Goal: Check status

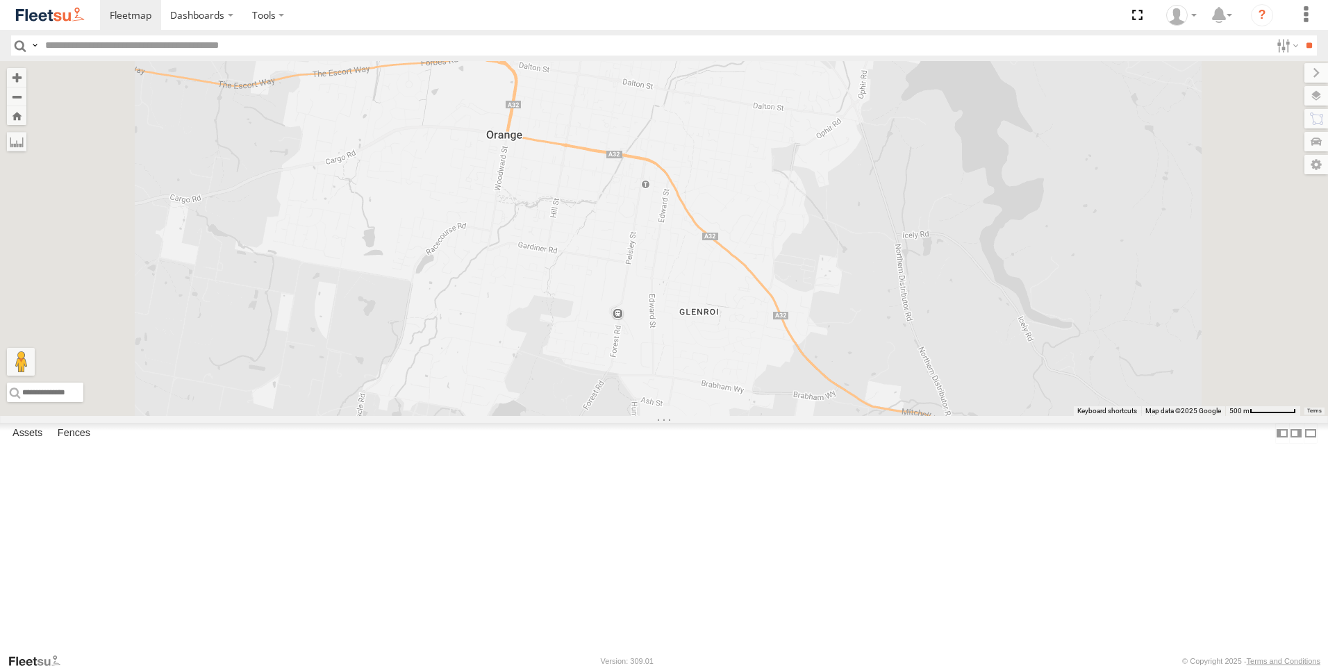
drag, startPoint x: 867, startPoint y: 162, endPoint x: 891, endPoint y: 427, distance: 265.6
click at [894, 416] on div at bounding box center [664, 238] width 1328 height 355
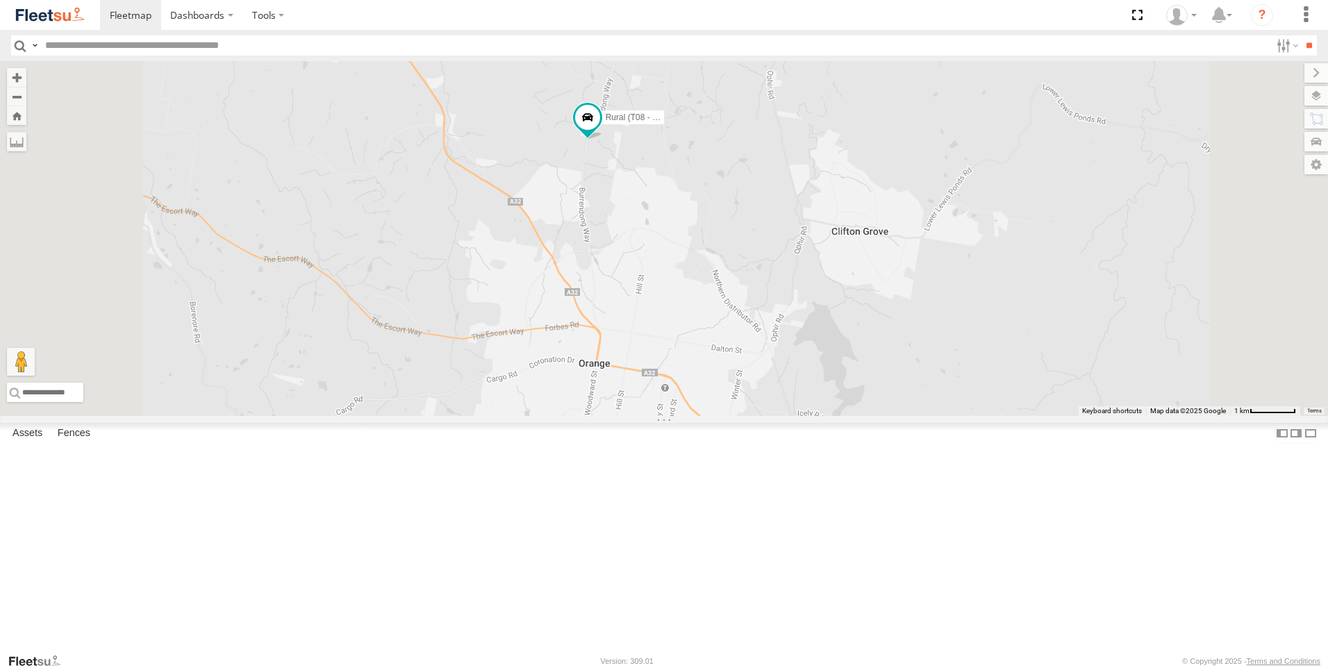
drag, startPoint x: 848, startPoint y: 233, endPoint x: 832, endPoint y: 377, distance: 144.6
click at [832, 377] on div "Rural (T08 - [PERSON_NAME])" at bounding box center [664, 238] width 1328 height 355
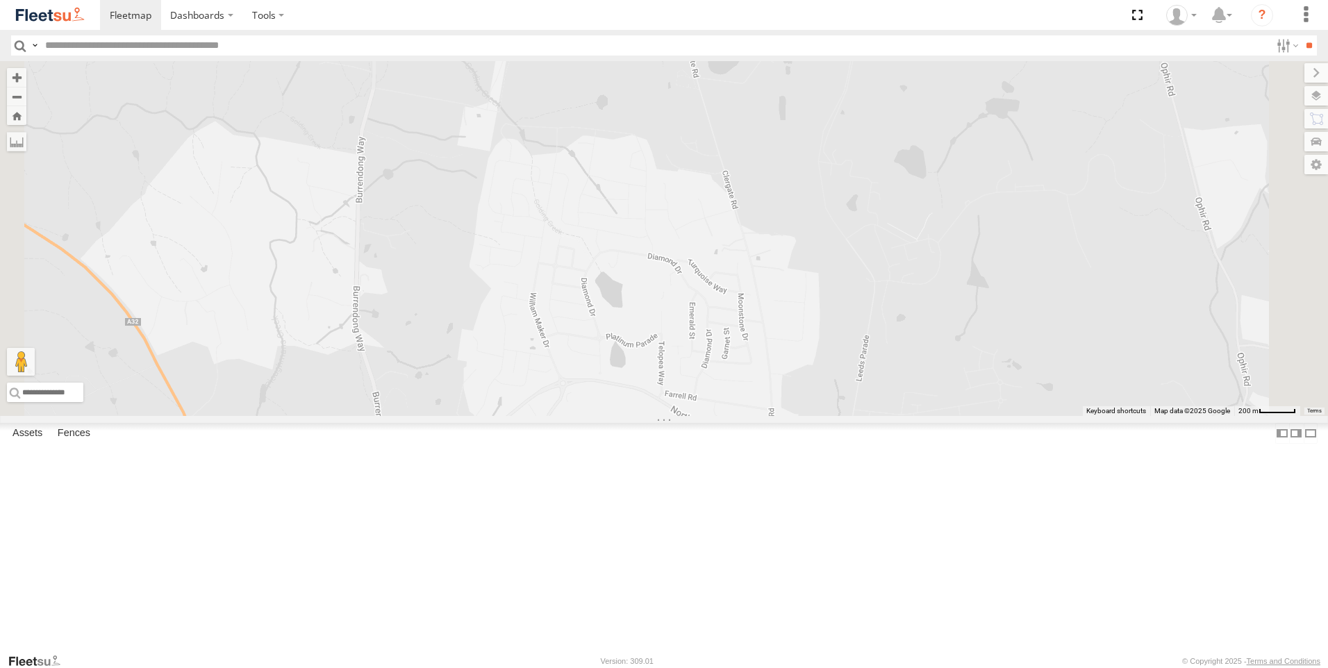
drag, startPoint x: 805, startPoint y: 244, endPoint x: 809, endPoint y: 489, distance: 245.1
click at [809, 416] on div "Rural (T08 - [PERSON_NAME])" at bounding box center [664, 238] width 1328 height 355
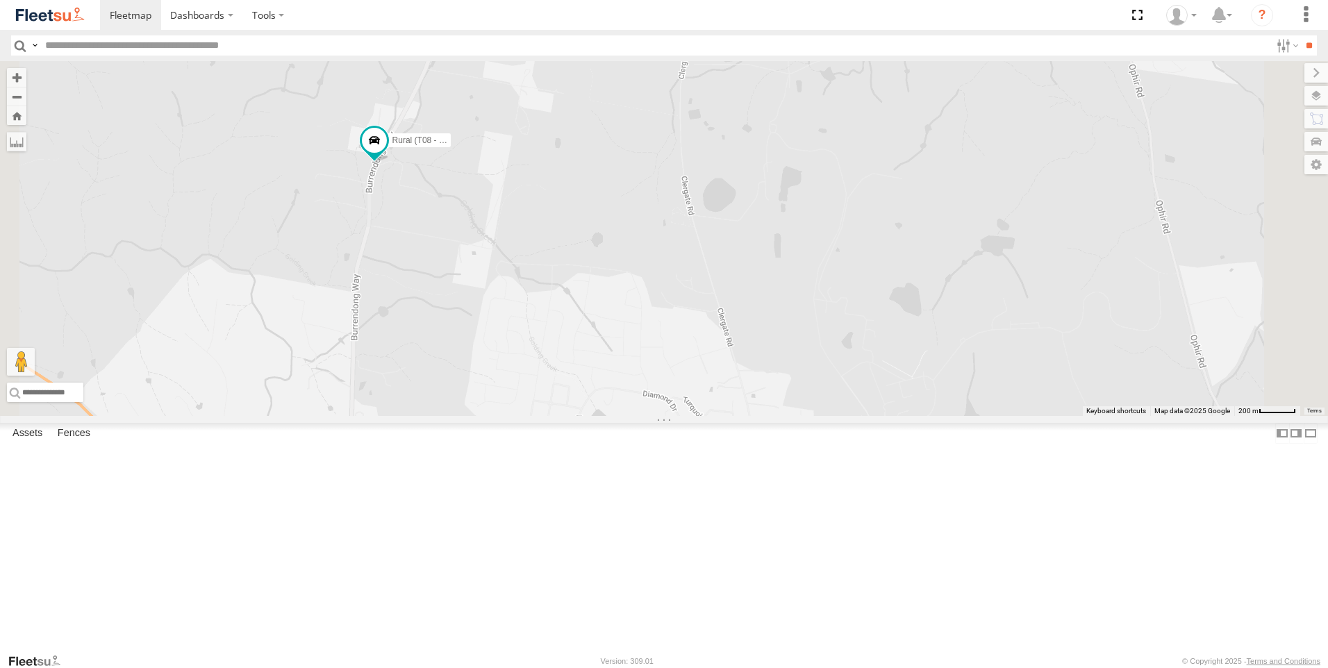
drag, startPoint x: 653, startPoint y: 294, endPoint x: 648, endPoint y: 434, distance: 140.4
click at [648, 416] on div "Rural (T08 - [PERSON_NAME])" at bounding box center [664, 238] width 1328 height 355
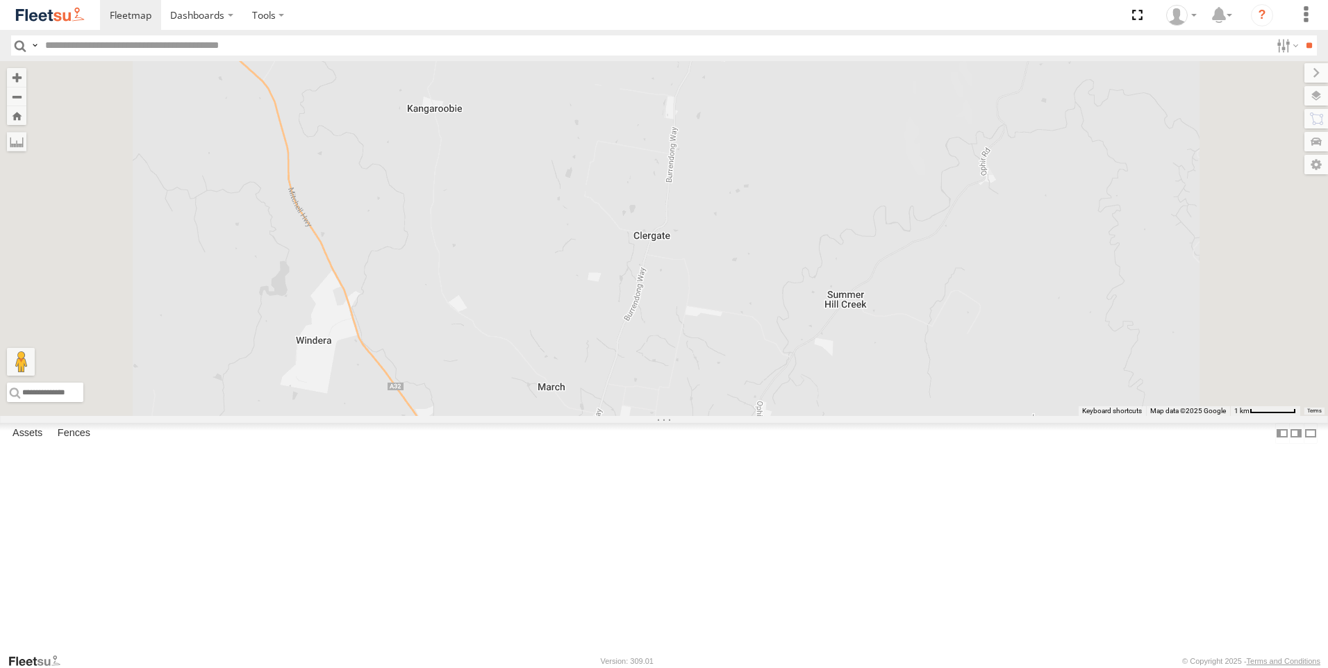
drag, startPoint x: 876, startPoint y: 206, endPoint x: 860, endPoint y: 463, distance: 257.4
click at [860, 416] on div at bounding box center [664, 238] width 1328 height 355
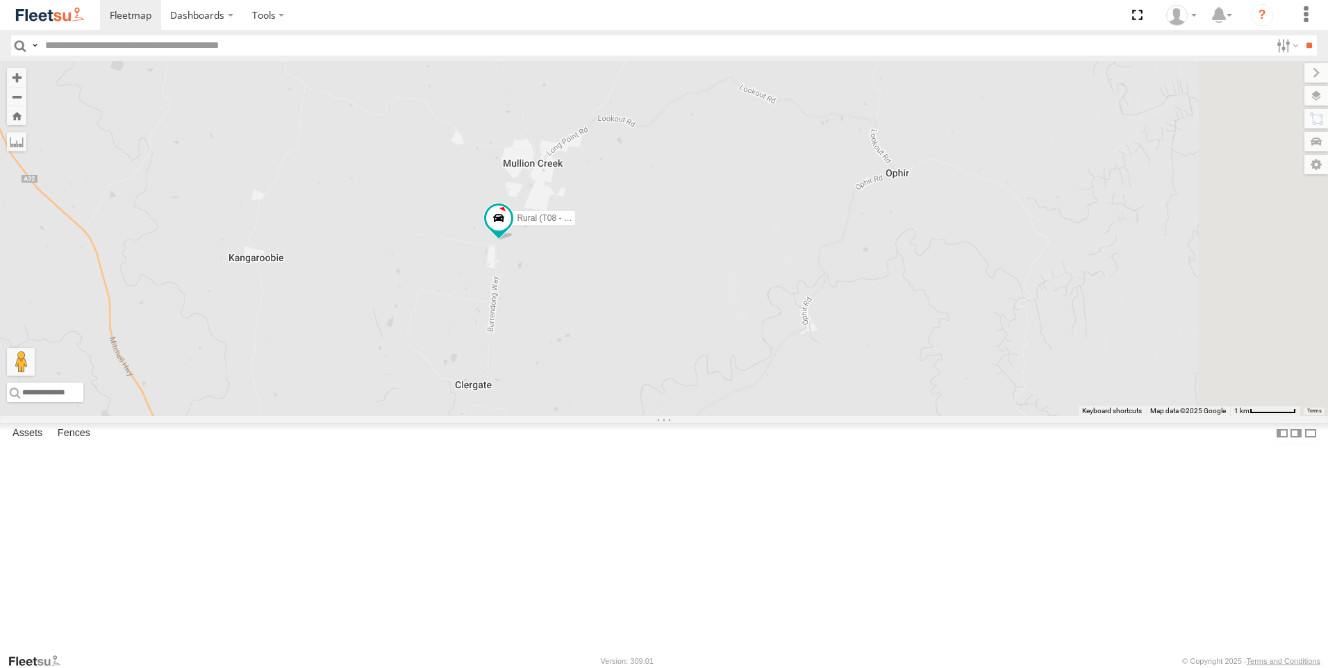
drag, startPoint x: 1001, startPoint y: 267, endPoint x: 821, endPoint y: 419, distance: 235.5
click at [821, 416] on div "Rural (T08 - [PERSON_NAME])" at bounding box center [664, 238] width 1328 height 355
drag, startPoint x: 839, startPoint y: 204, endPoint x: 855, endPoint y: 347, distance: 143.9
click at [855, 350] on div "Rural (T08 - [PERSON_NAME])" at bounding box center [664, 238] width 1328 height 355
drag, startPoint x: 857, startPoint y: 196, endPoint x: 888, endPoint y: 437, distance: 242.3
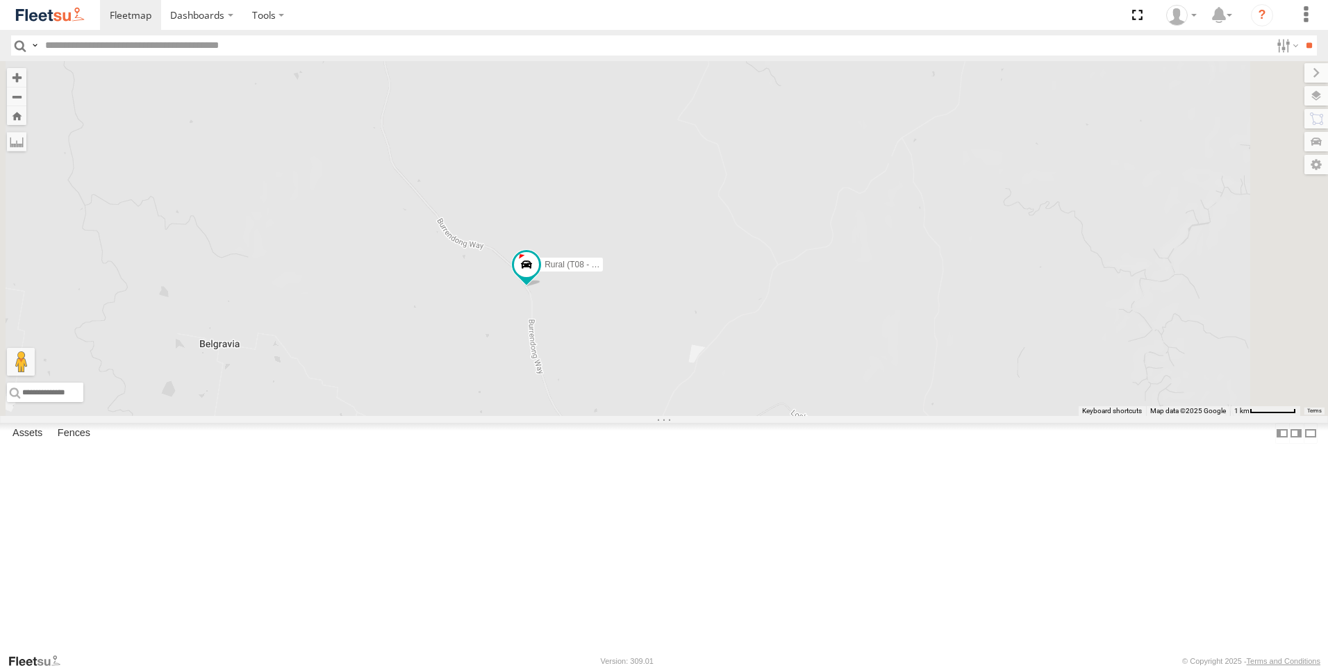
click at [888, 416] on div "Rural (T08 - [PERSON_NAME])" at bounding box center [664, 238] width 1328 height 355
drag, startPoint x: 745, startPoint y: 292, endPoint x: 976, endPoint y: 560, distance: 354.0
click at [976, 416] on div "Rural (T08 - [PERSON_NAME])" at bounding box center [664, 238] width 1328 height 355
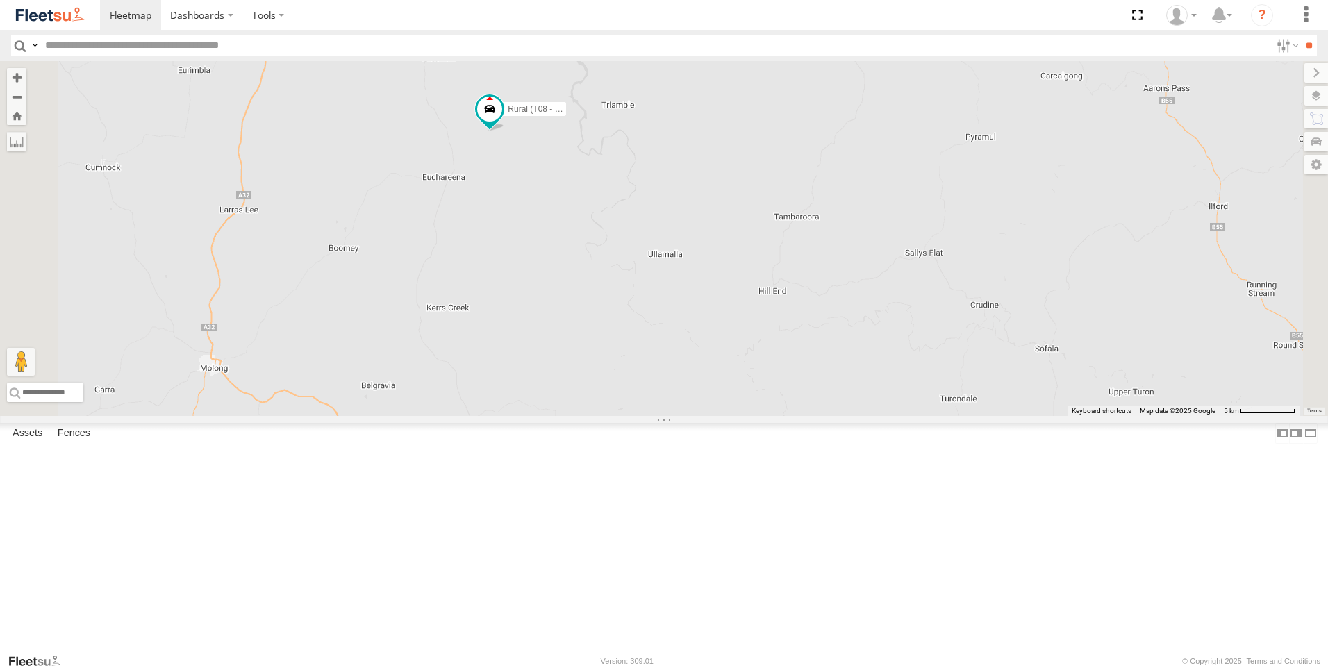
drag, startPoint x: 718, startPoint y: 220, endPoint x: 739, endPoint y: 356, distance: 137.8
click at [739, 357] on div "Rural (T08 - [PERSON_NAME])" at bounding box center [664, 238] width 1328 height 355
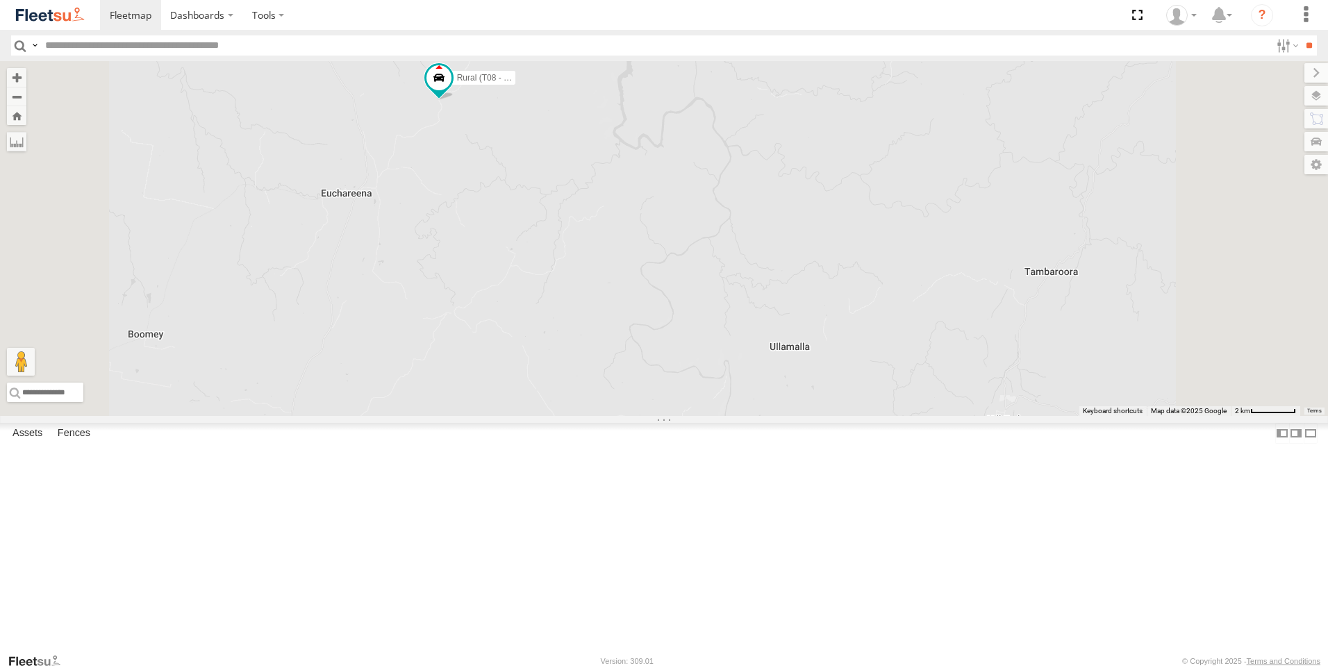
drag, startPoint x: 701, startPoint y: 291, endPoint x: 713, endPoint y: 342, distance: 52.9
click at [713, 342] on div "Rural (T08 - [PERSON_NAME])" at bounding box center [664, 238] width 1328 height 355
drag, startPoint x: 706, startPoint y: 258, endPoint x: 933, endPoint y: 512, distance: 340.3
click at [933, 416] on div "Rural (T08 - [PERSON_NAME])" at bounding box center [664, 238] width 1328 height 355
drag, startPoint x: 740, startPoint y: 309, endPoint x: 1327, endPoint y: 431, distance: 599.3
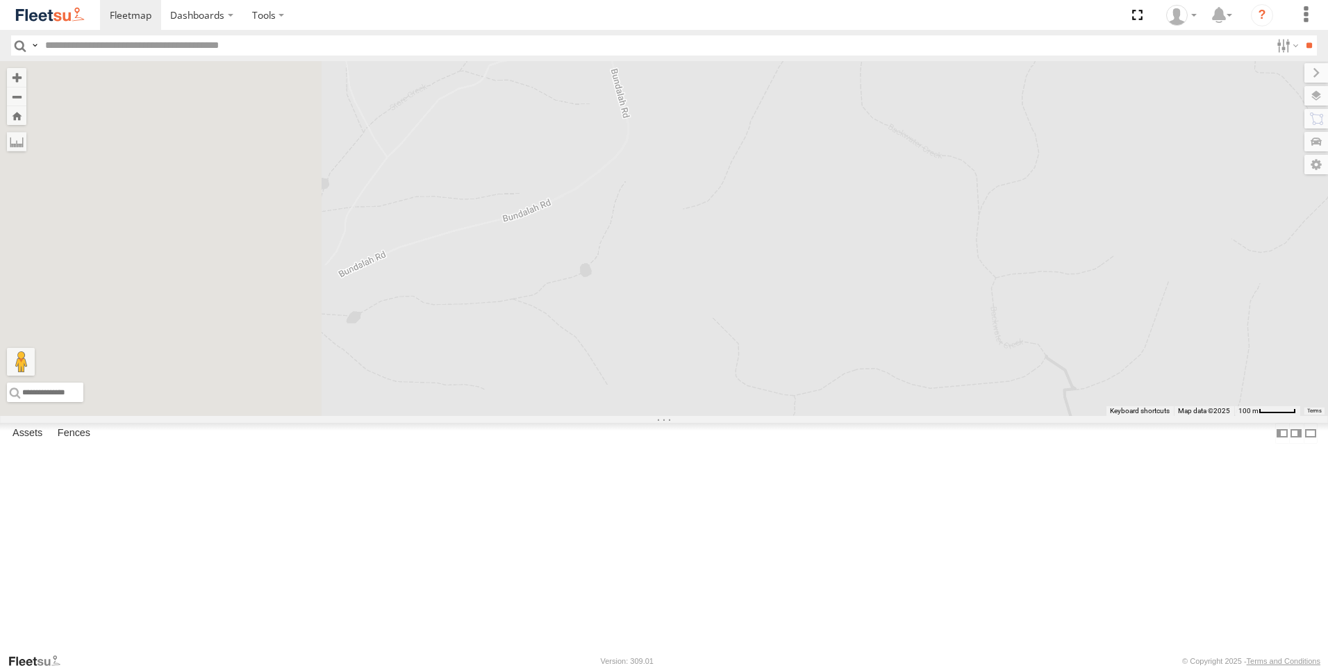
click at [1327, 431] on html "Dashboards" at bounding box center [664, 334] width 1328 height 668
drag, startPoint x: 835, startPoint y: 292, endPoint x: 903, endPoint y: 315, distance: 71.6
click at [903, 315] on div "Rural (T08 - [PERSON_NAME])" at bounding box center [664, 238] width 1328 height 355
drag, startPoint x: 721, startPoint y: 454, endPoint x: 1033, endPoint y: 221, distance: 389.0
click at [1033, 224] on div "Rural (T08 - [PERSON_NAME])" at bounding box center [664, 238] width 1328 height 355
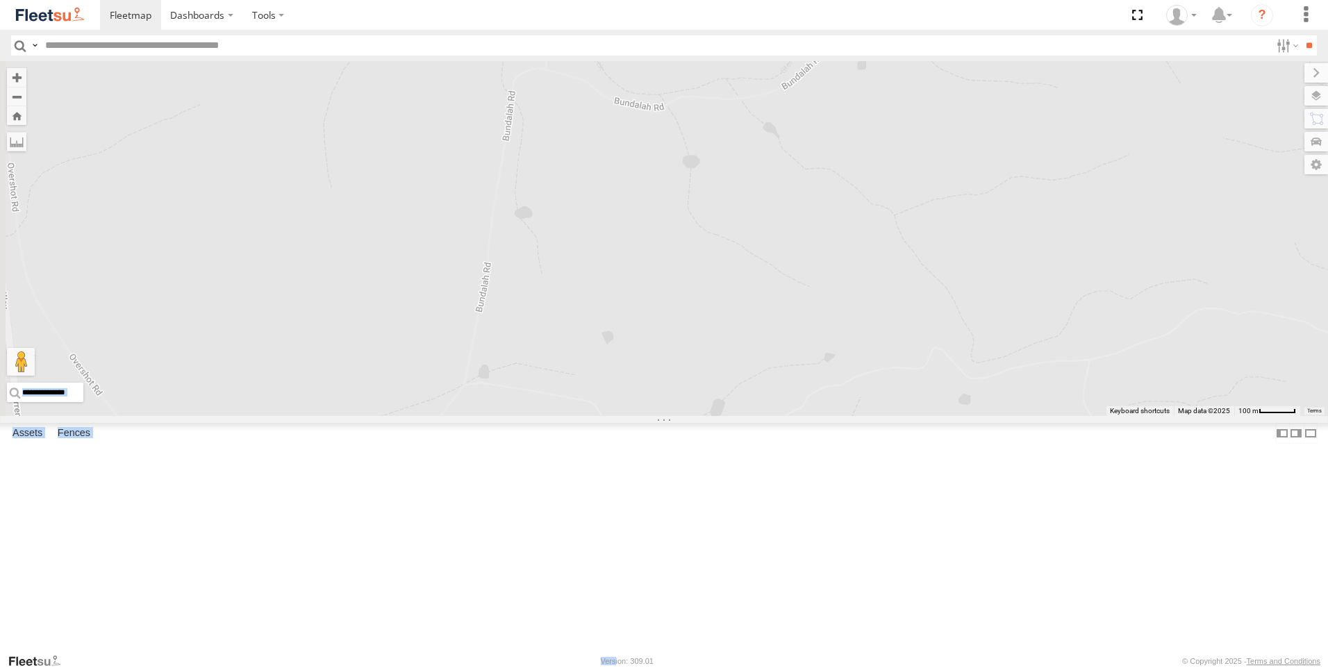
drag, startPoint x: 639, startPoint y: 606, endPoint x: 692, endPoint y: 532, distance: 91.1
click at [692, 532] on body "Dashboards ?" at bounding box center [664, 334] width 1328 height 668
drag, startPoint x: 692, startPoint y: 532, endPoint x: 747, endPoint y: 424, distance: 121.7
click at [747, 416] on div "Rural (T08 - [PERSON_NAME])" at bounding box center [664, 238] width 1328 height 355
drag, startPoint x: 735, startPoint y: 456, endPoint x: 787, endPoint y: 362, distance: 107.8
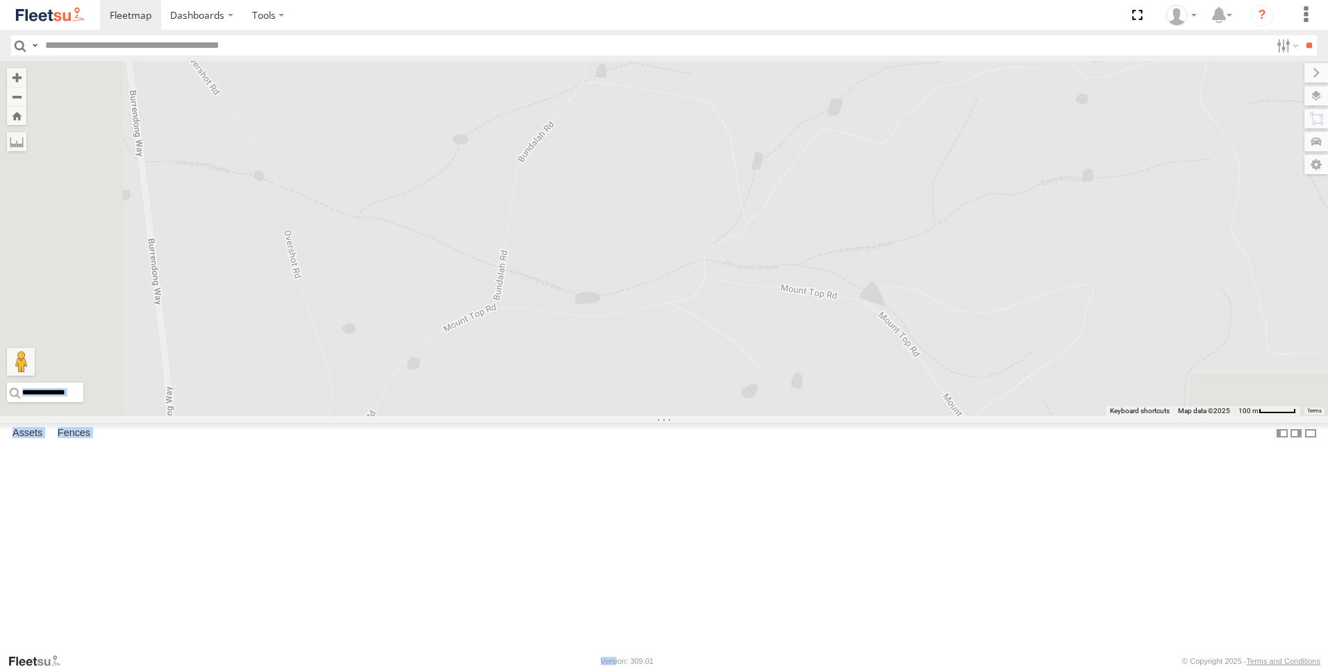
click at [785, 367] on div "Rural (T08 - [PERSON_NAME])" at bounding box center [664, 238] width 1328 height 355
drag, startPoint x: 726, startPoint y: 461, endPoint x: 685, endPoint y: 698, distance: 240.3
click at [685, 667] on html "Dashboards" at bounding box center [664, 334] width 1328 height 668
drag, startPoint x: 844, startPoint y: 384, endPoint x: 759, endPoint y: 623, distance: 254.3
click at [760, 416] on div "Rural (T08 - [PERSON_NAME])" at bounding box center [664, 238] width 1328 height 355
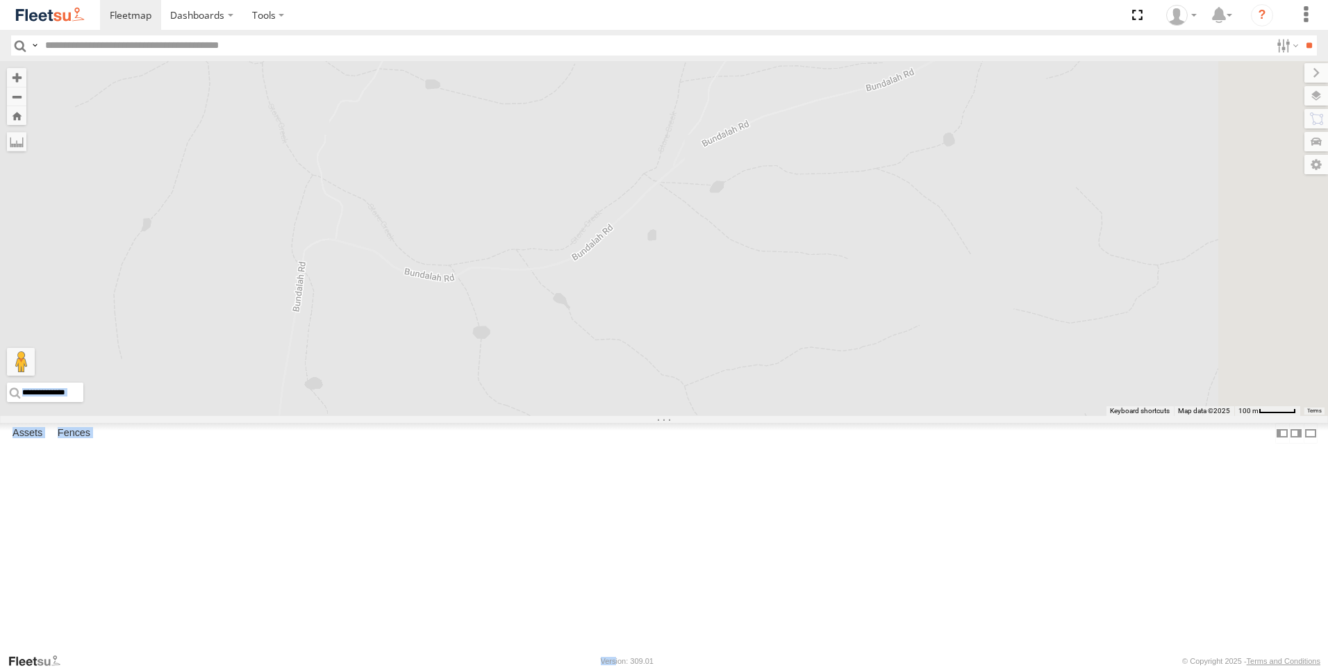
drag, startPoint x: 802, startPoint y: 442, endPoint x: 537, endPoint y: 533, distance: 280.2
click at [537, 416] on div "Rural (T08 - [PERSON_NAME])" at bounding box center [664, 238] width 1328 height 355
drag, startPoint x: 1008, startPoint y: 378, endPoint x: 744, endPoint y: 604, distance: 348.2
click at [745, 416] on div "Rural (T08 - [PERSON_NAME])" at bounding box center [664, 238] width 1328 height 355
drag, startPoint x: 641, startPoint y: 398, endPoint x: 809, endPoint y: 487, distance: 190.1
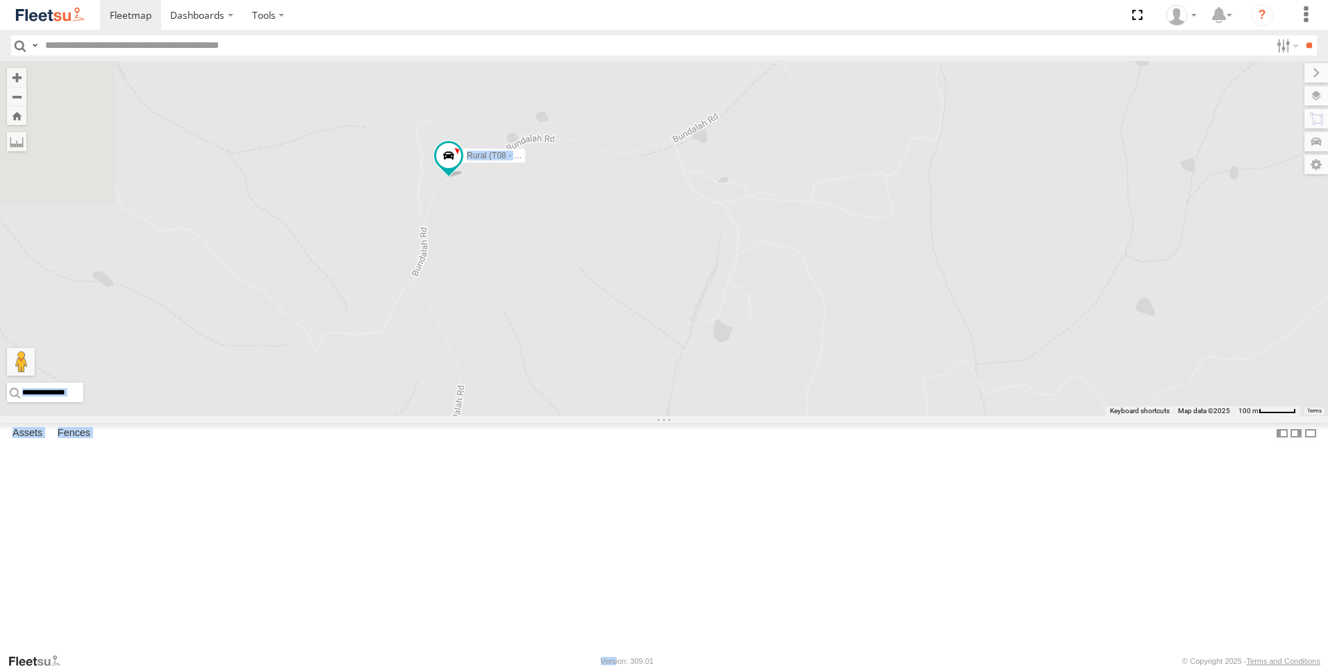
click at [807, 416] on div "Rural (T08 - [PERSON_NAME])" at bounding box center [664, 238] width 1328 height 355
drag, startPoint x: 809, startPoint y: 487, endPoint x: 817, endPoint y: 485, distance: 8.6
click at [814, 416] on div "Rural (T08 - [PERSON_NAME])" at bounding box center [664, 238] width 1328 height 355
click at [563, 146] on div at bounding box center [664, 238] width 1328 height 355
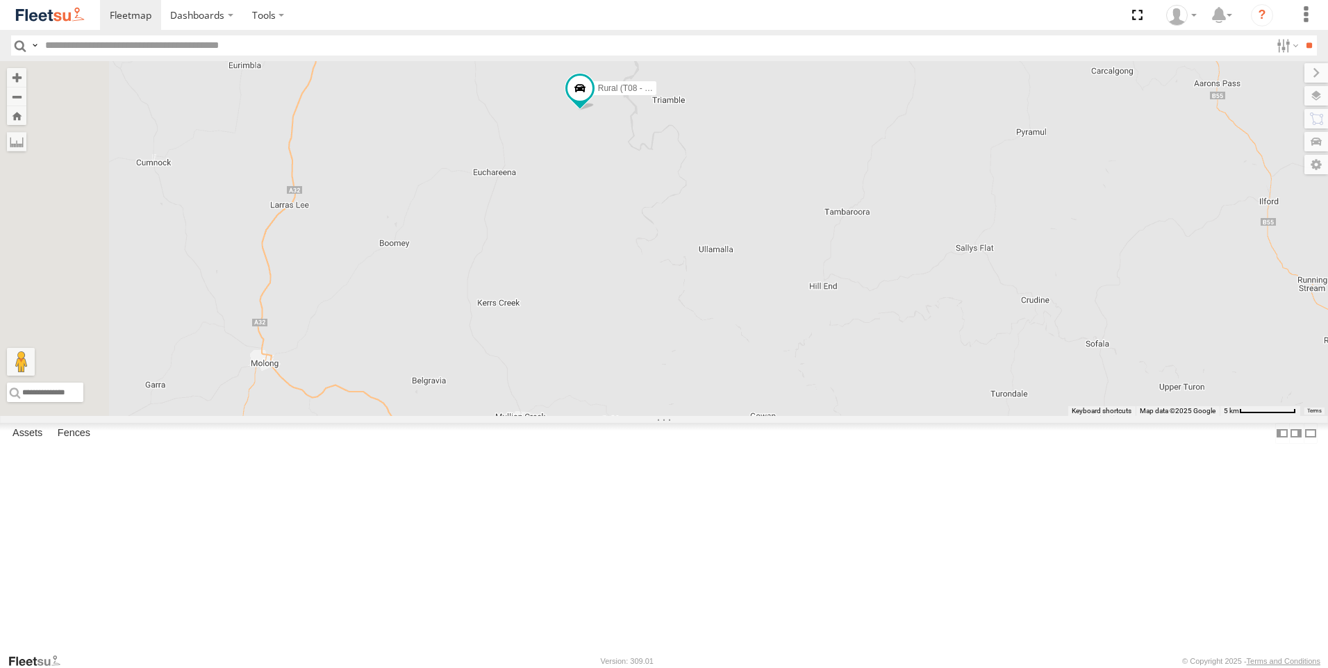
drag, startPoint x: 543, startPoint y: 145, endPoint x: 1093, endPoint y: 339, distance: 583.0
click at [1093, 339] on div "Rural (T08 - Matt) Blacktown #1 (T09 - Brian) Blacktown #2 (T05 - Tony) SPARE (…" at bounding box center [664, 238] width 1328 height 355
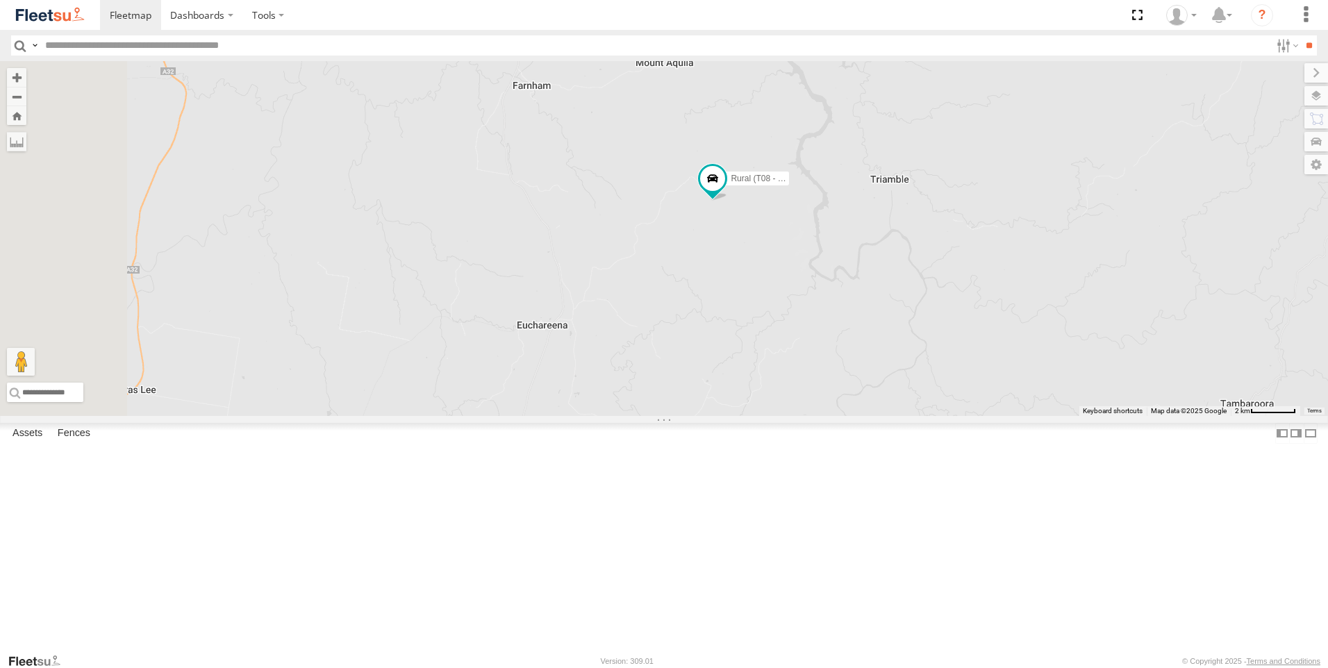
drag, startPoint x: 760, startPoint y: 244, endPoint x: 966, endPoint y: 450, distance: 291.1
click at [966, 416] on div "Rural (T08 - Matt) Blacktown #1 (T09 - Brian) Blacktown #2 (T05 - Tony) SPARE (…" at bounding box center [664, 238] width 1328 height 355
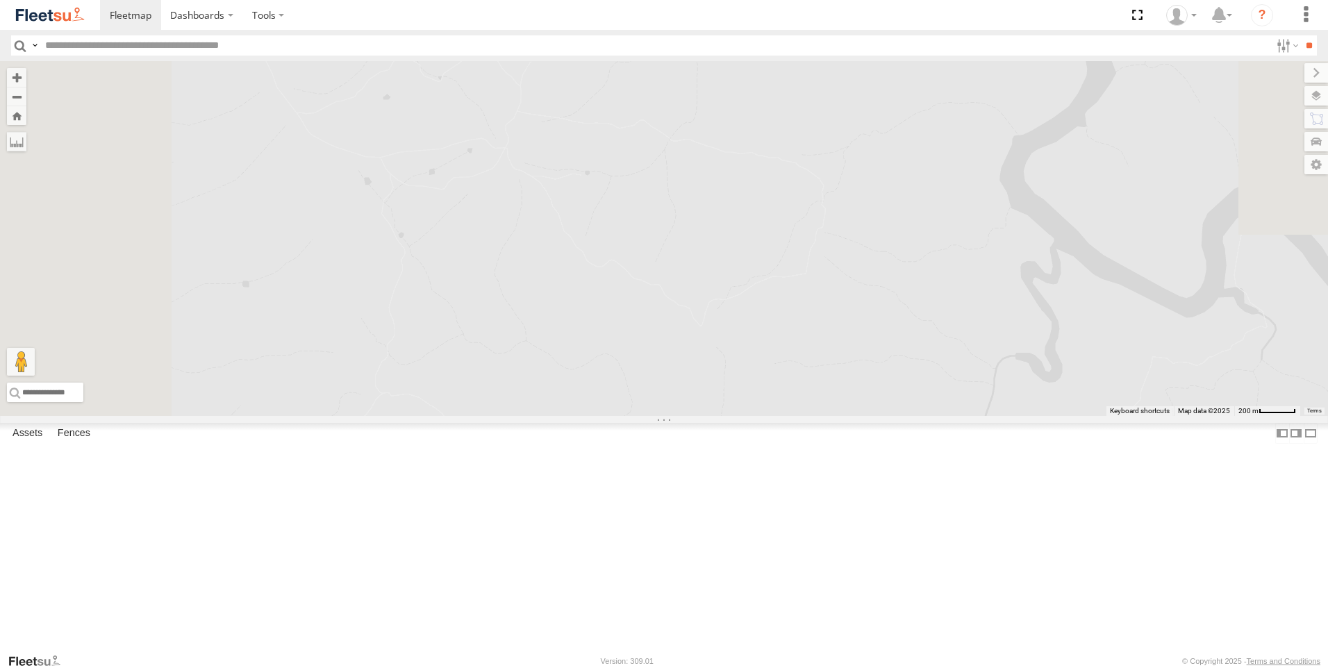
drag, startPoint x: 846, startPoint y: 261, endPoint x: 930, endPoint y: 643, distance: 391.0
click at [930, 416] on div "Rural (T08 - Matt) Blacktown #1 (T09 - Brian) Blacktown #2 (T05 - Tony) SPARE (…" at bounding box center [664, 238] width 1328 height 355
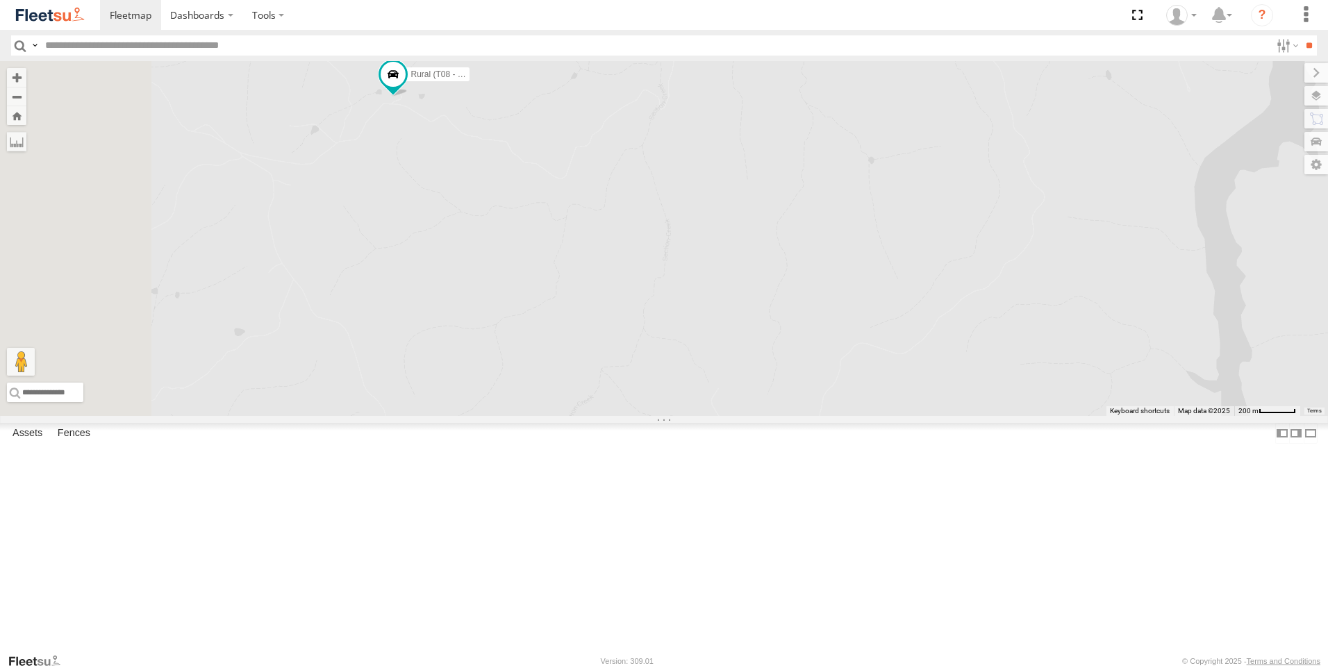
drag, startPoint x: 869, startPoint y: 481, endPoint x: 950, endPoint y: 625, distance: 164.8
click at [950, 416] on div "Rural (T08 - Matt) Blacktown #1 (T09 - Brian) Blacktown #2 (T05 - Tony) SPARE (…" at bounding box center [664, 238] width 1328 height 355
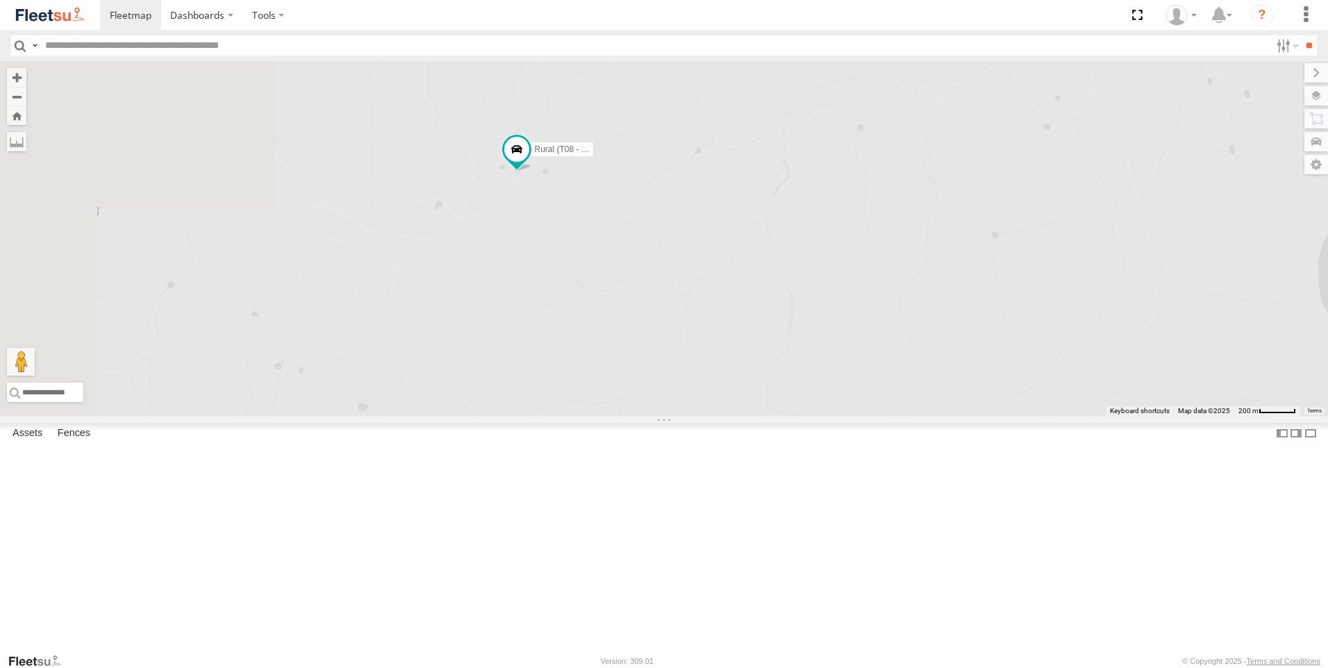
drag, startPoint x: 710, startPoint y: 332, endPoint x: 837, endPoint y: 414, distance: 151.2
click at [837, 414] on div "Rural (T08 - Matt) Blacktown #1 (T09 - Brian) Blacktown #2 (T05 - Tony) SPARE (…" at bounding box center [664, 238] width 1328 height 355
drag, startPoint x: 849, startPoint y: 362, endPoint x: 1080, endPoint y: 519, distance: 279.4
click at [1080, 416] on div "Rural (T08 - Matt) Blacktown #1 (T09 - Brian) Blacktown #2 (T05 - Tony) SPARE (…" at bounding box center [664, 238] width 1328 height 355
drag, startPoint x: 764, startPoint y: 394, endPoint x: 978, endPoint y: 469, distance: 226.8
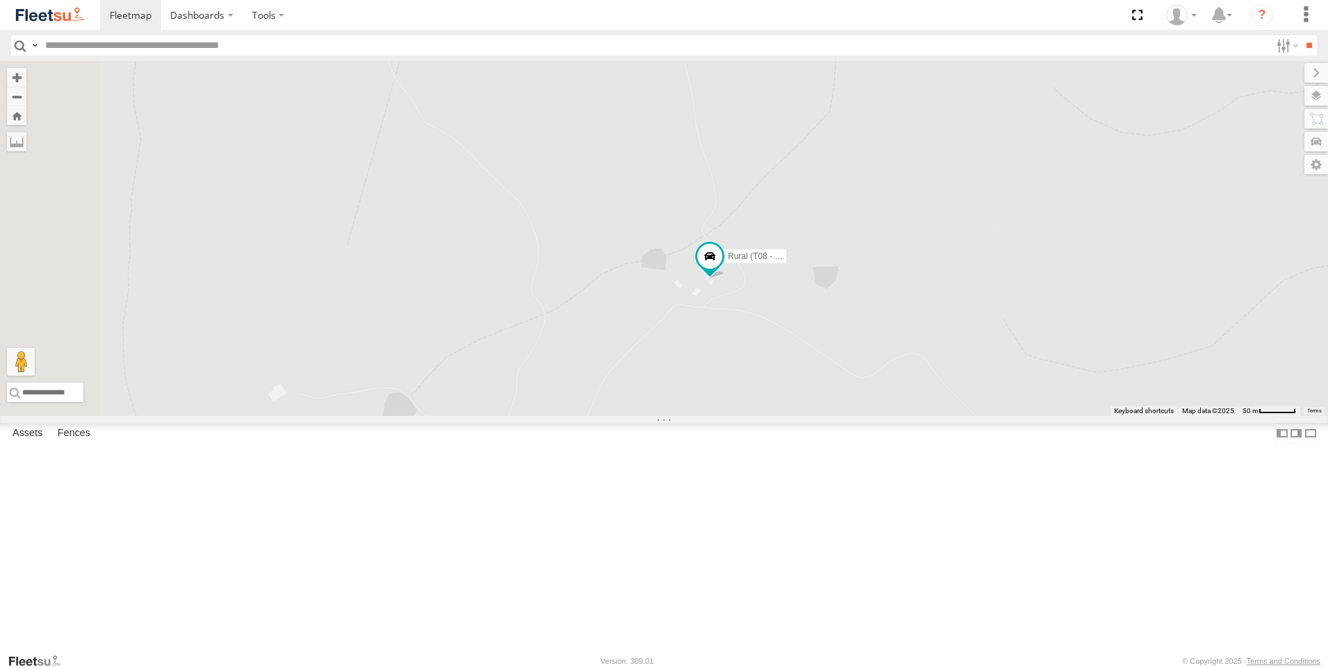
click at [978, 416] on div "Rural (T08 - Matt) Blacktown #1 (T09 - Brian) Blacktown #2 (T05 - Tony) SPARE (…" at bounding box center [664, 238] width 1328 height 355
